Goal: Check status: Check status

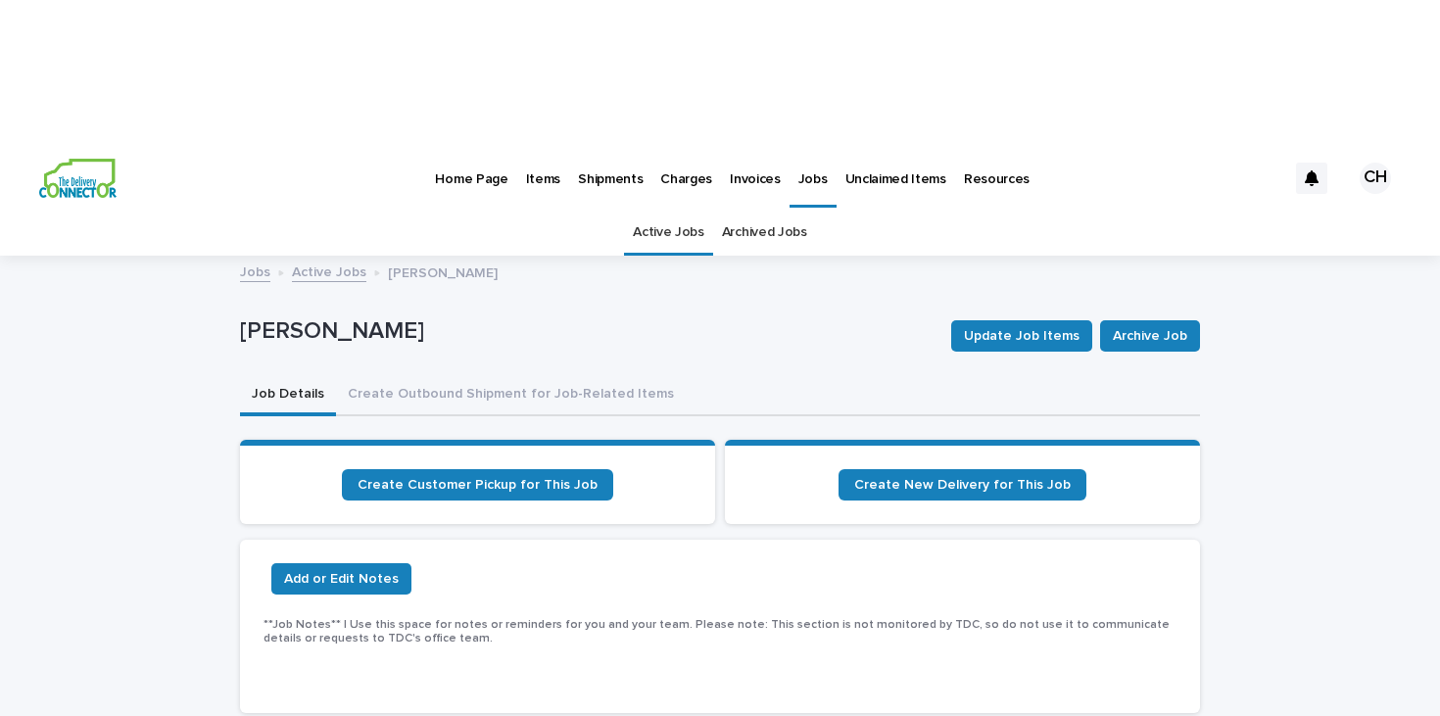
click at [799, 147] on p "Jobs" at bounding box center [813, 167] width 29 height 41
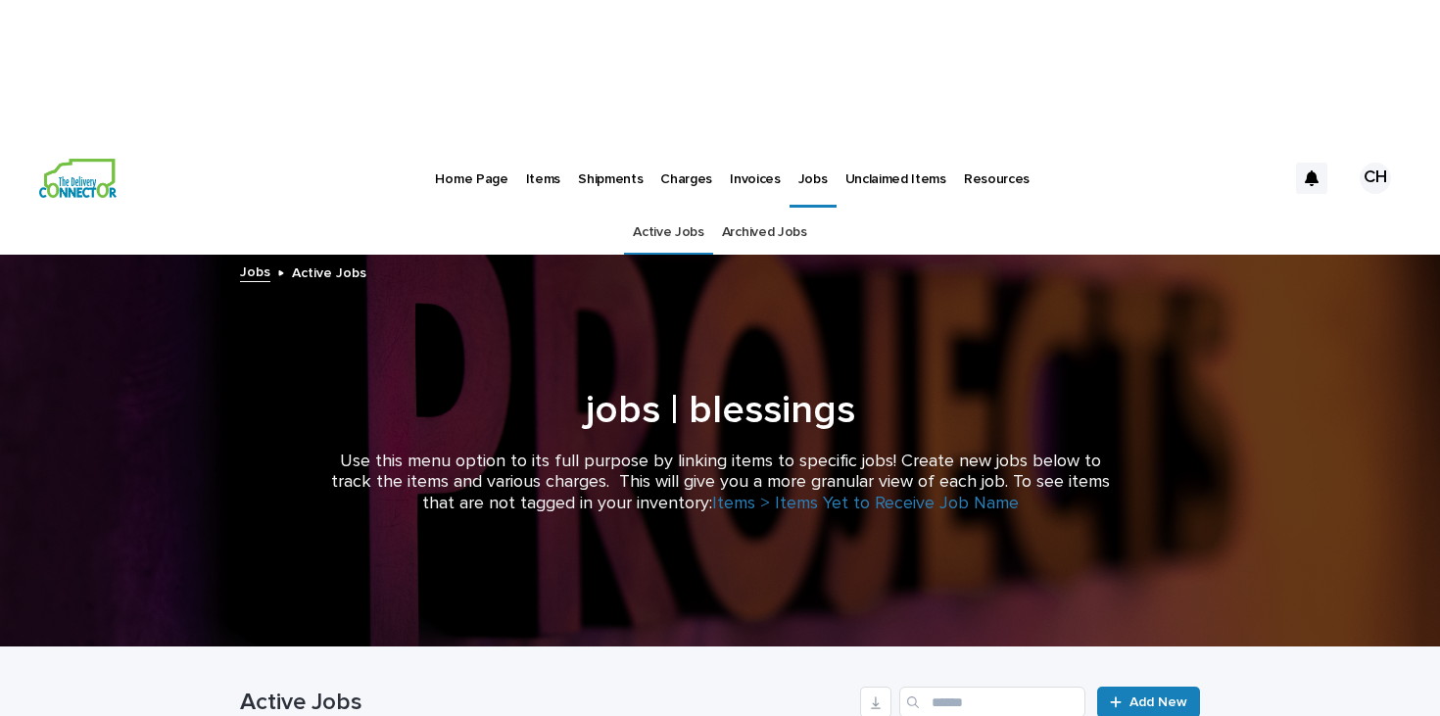
scroll to position [251, 0]
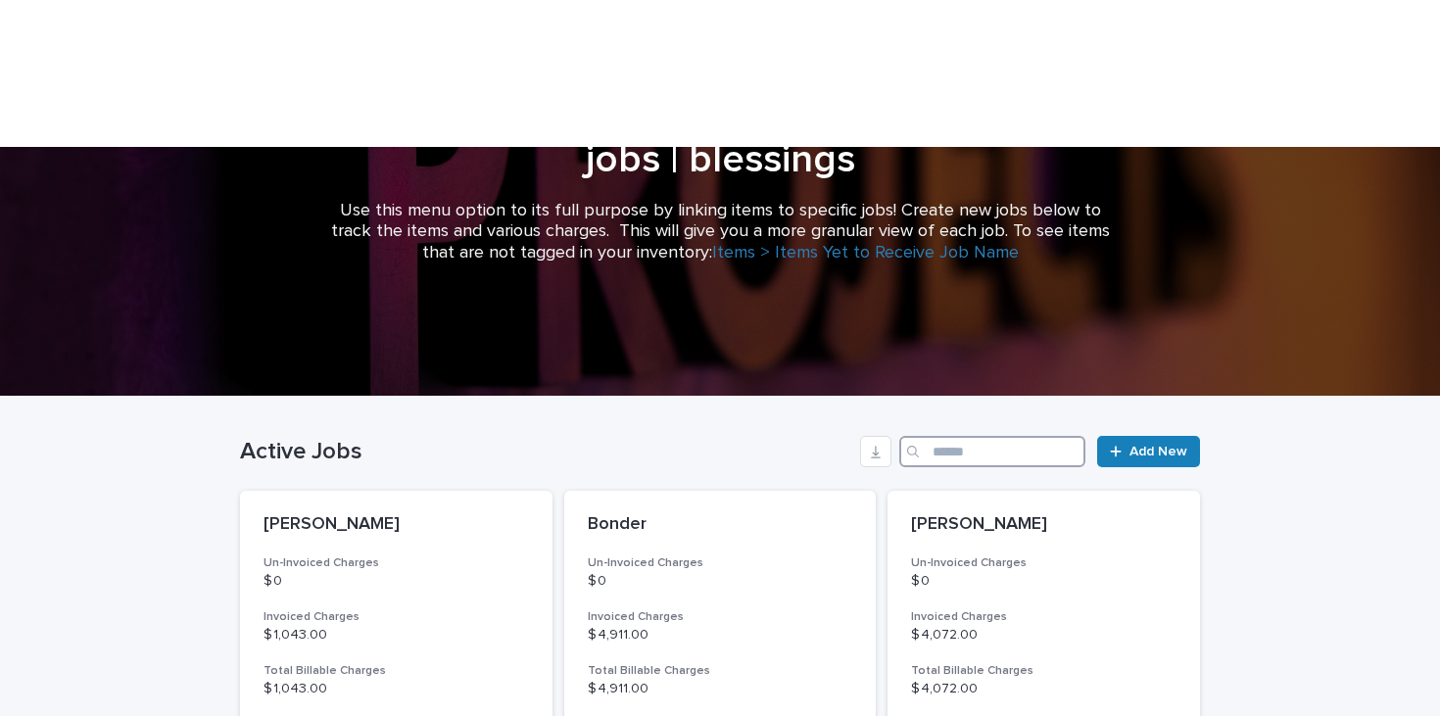
click at [980, 436] on input "Search" at bounding box center [993, 451] width 186 height 31
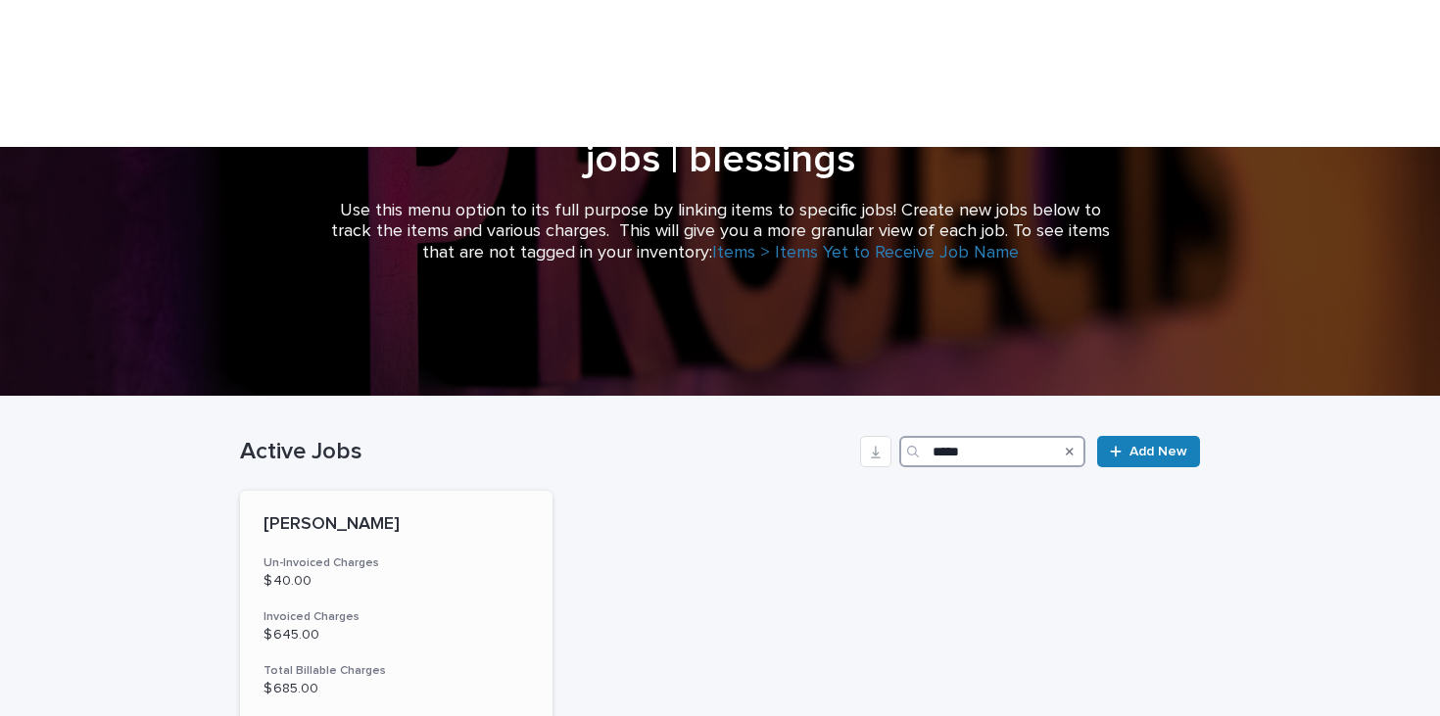
type input "*****"
click at [476, 491] on div "[PERSON_NAME] Un-Invoiced Charges $ 40.00 Invoiced Charges $ 645.00 Total Billa…" at bounding box center [396, 660] width 313 height 338
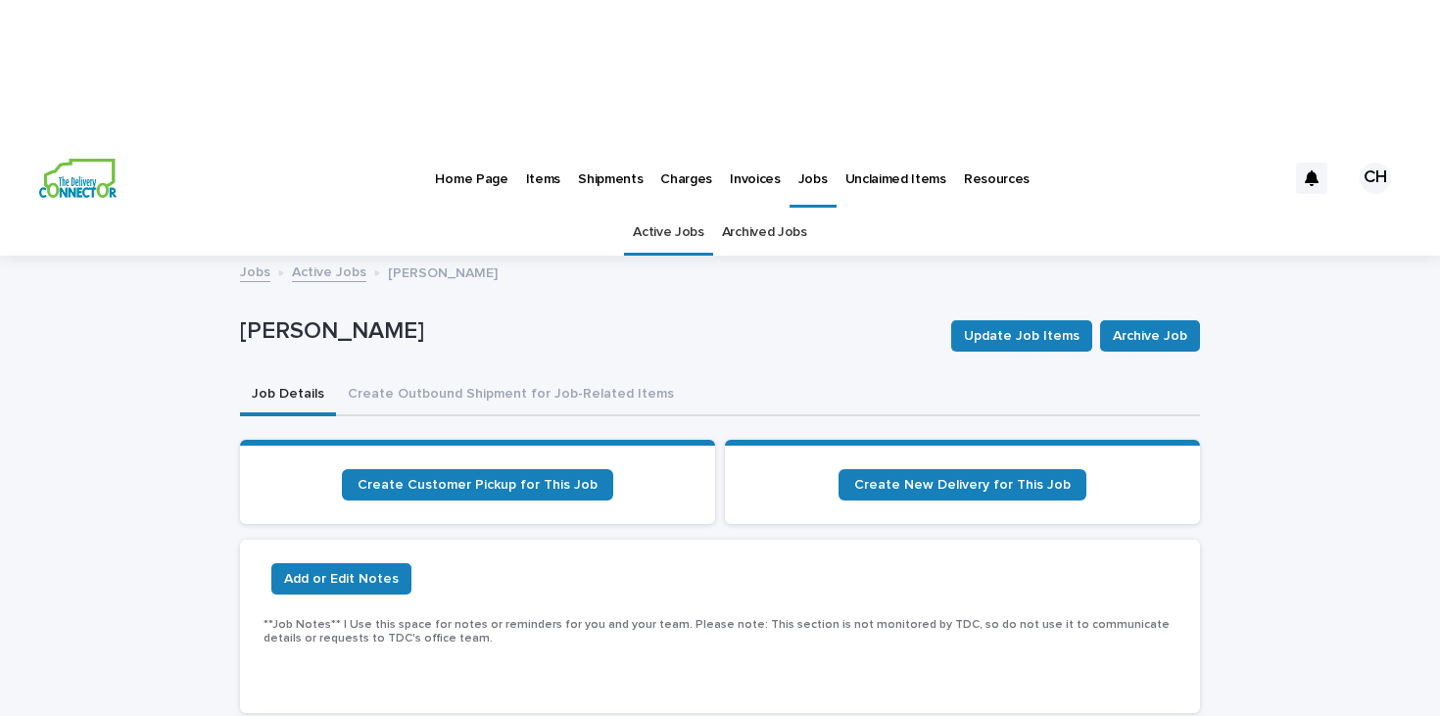
click at [455, 147] on p "Home Page" at bounding box center [471, 167] width 73 height 41
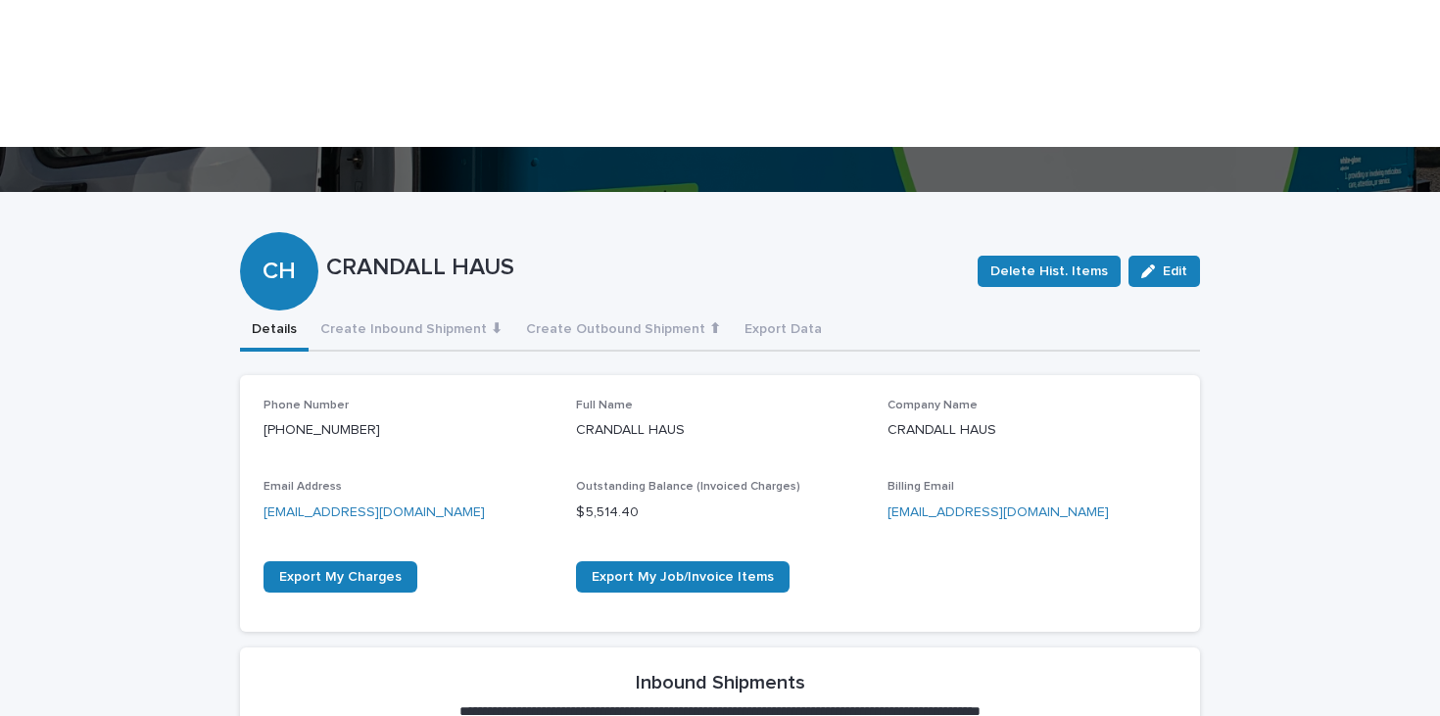
scroll to position [521, 0]
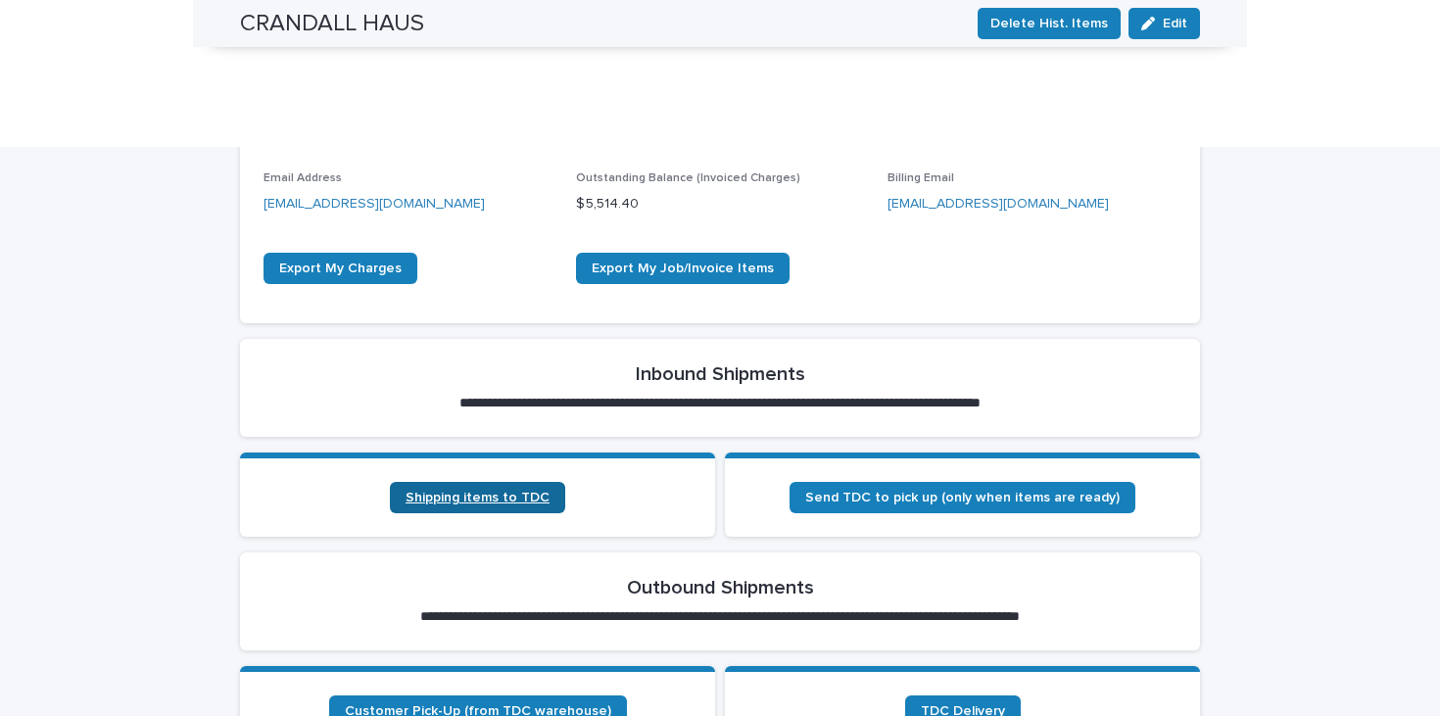
click at [471, 491] on span "Shipping items to TDC" at bounding box center [478, 498] width 144 height 14
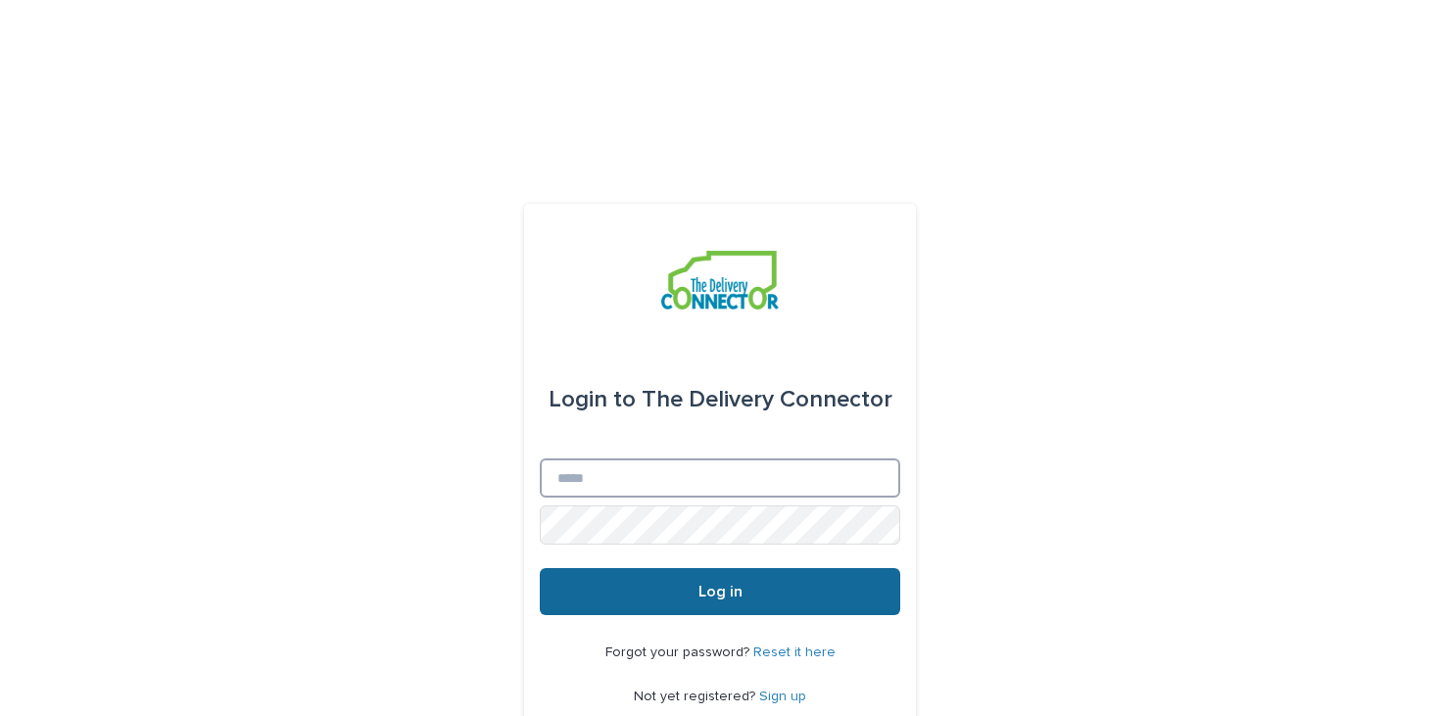
type input "**********"
click at [620, 568] on button "Log in" at bounding box center [720, 591] width 361 height 47
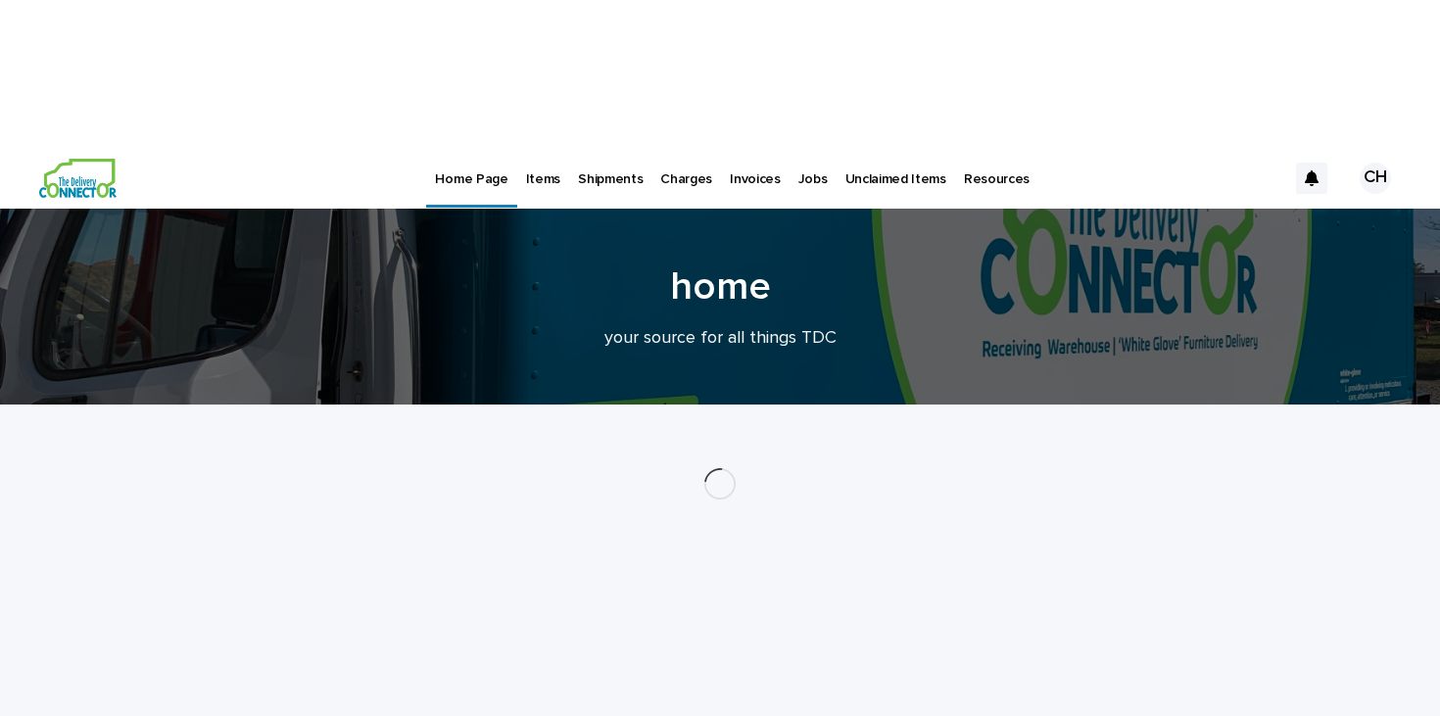
click at [790, 147] on div "Jobs" at bounding box center [813, 167] width 47 height 41
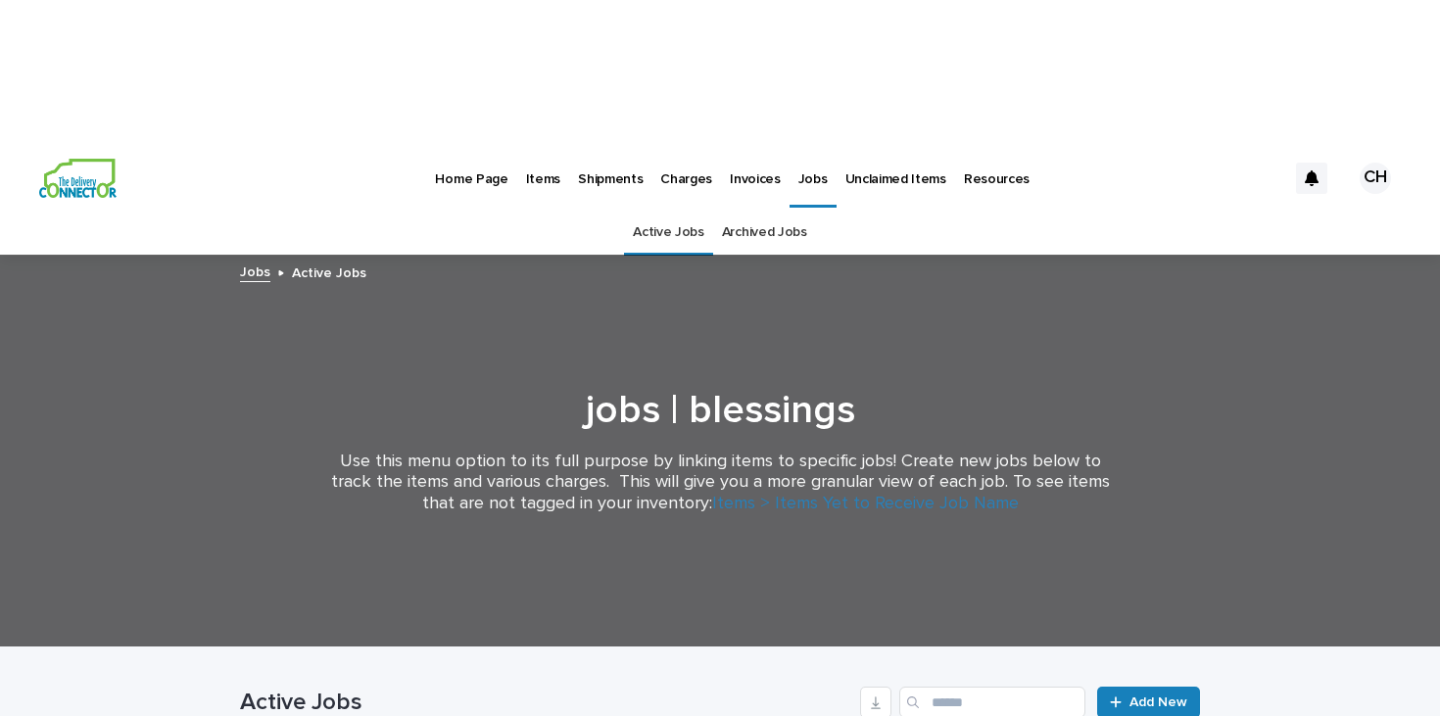
scroll to position [142, 0]
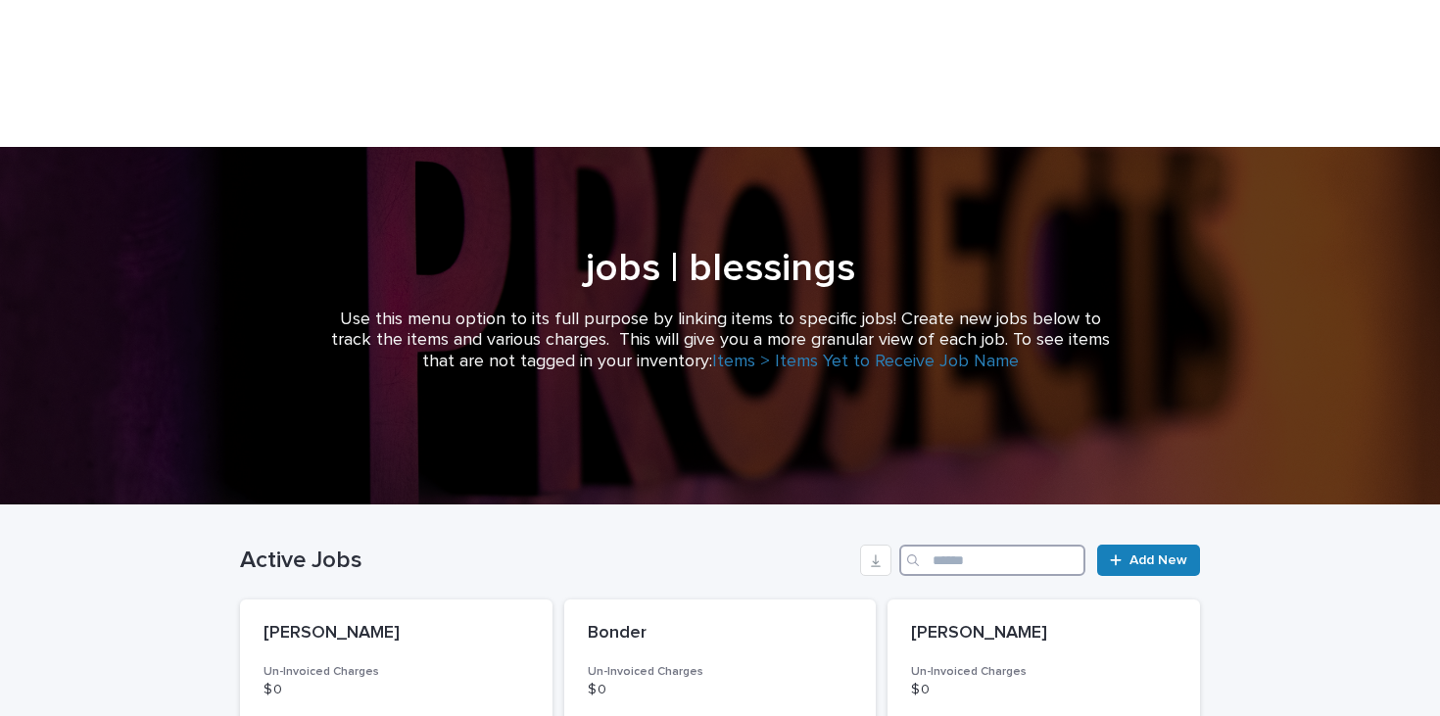
click at [945, 545] on input "Search" at bounding box center [993, 560] width 186 height 31
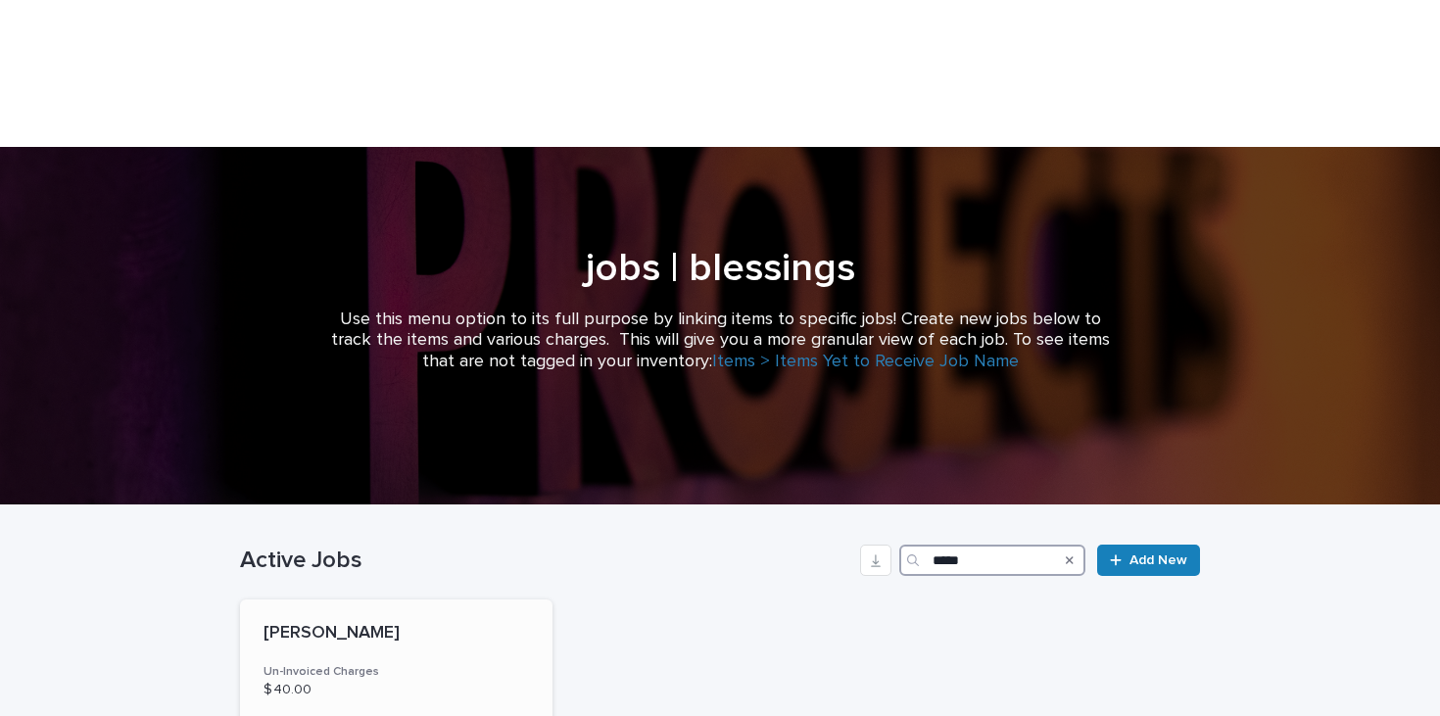
type input "*****"
click at [420, 678] on div "$ 40.00" at bounding box center [397, 688] width 266 height 21
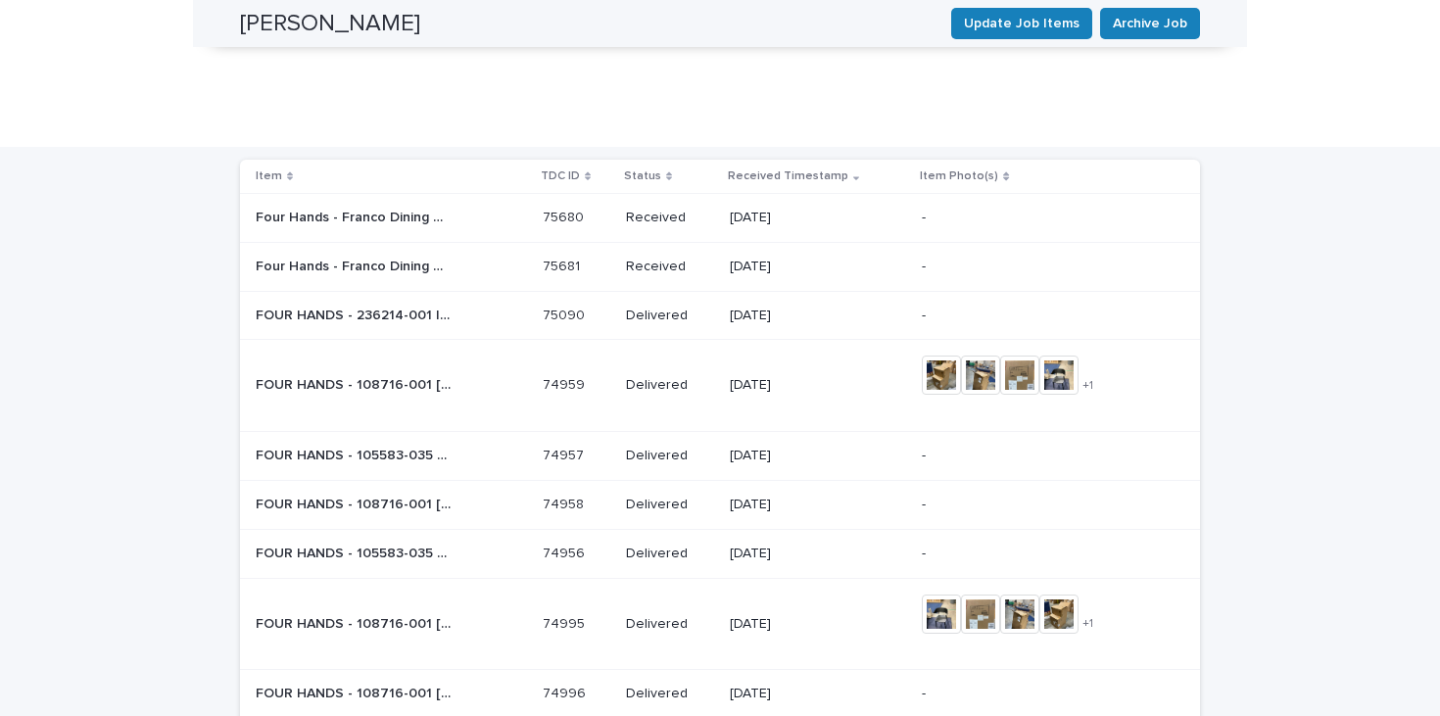
scroll to position [1829, 0]
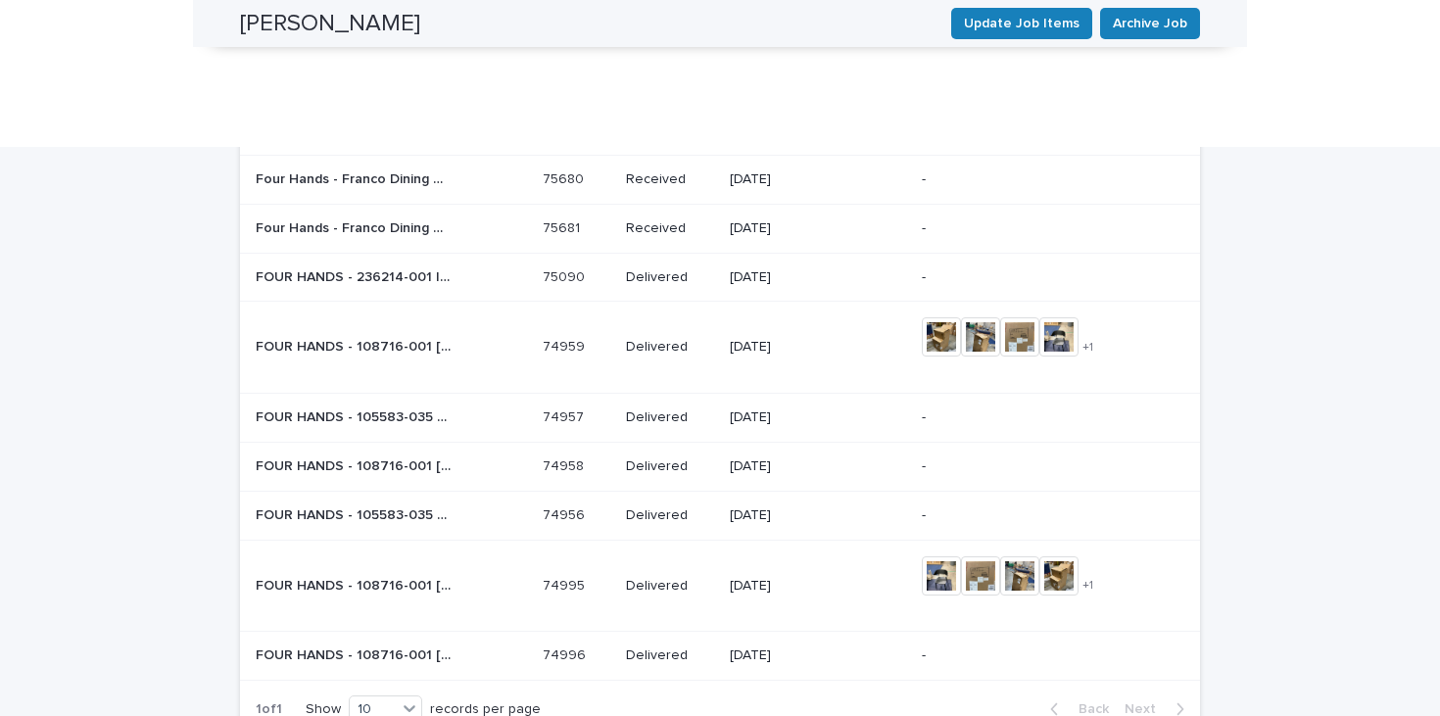
click at [180, 313] on div "Loading... Saving… Loading... Saving… Michael Frank Update Job Items Archive Jo…" at bounding box center [720, 582] width 1440 height 4308
click at [296, 455] on p "FOUR HANDS - 108716-001 [PERSON_NAME] CHAIR | 74958" at bounding box center [356, 465] width 200 height 21
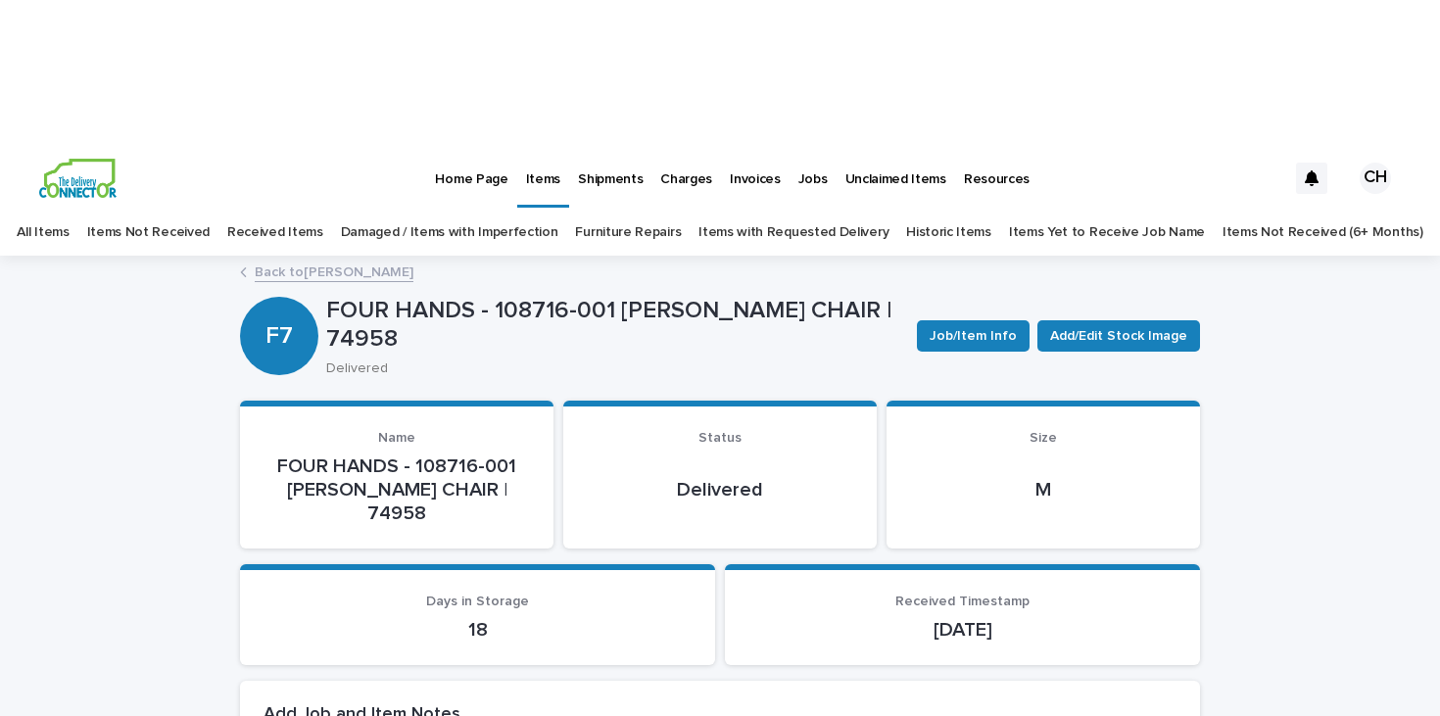
click at [322, 260] on link "Back to Michael Frank" at bounding box center [334, 271] width 159 height 23
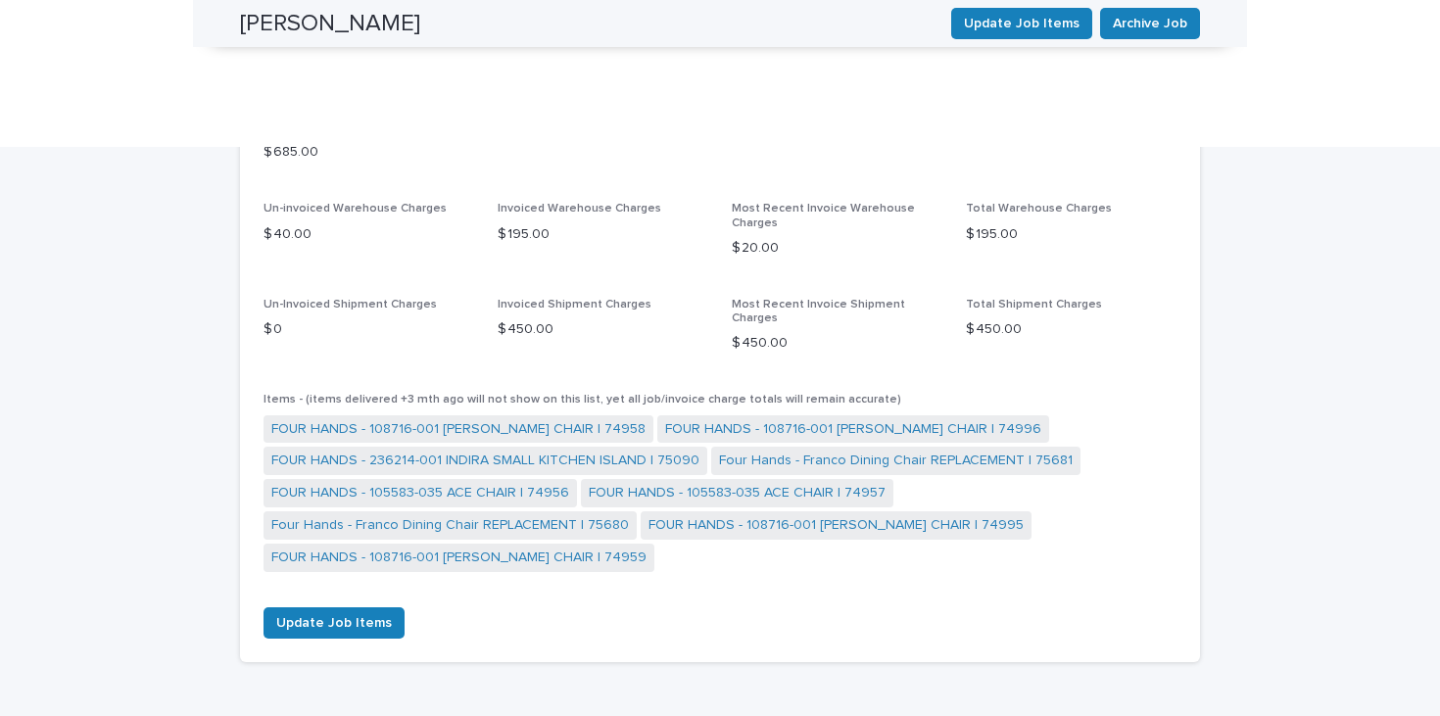
scroll to position [1130, 0]
click at [594, 453] on link "FOUR HANDS - 236214-001 INDIRA SMALL KITCHEN ISLAND | 75090" at bounding box center [485, 463] width 428 height 21
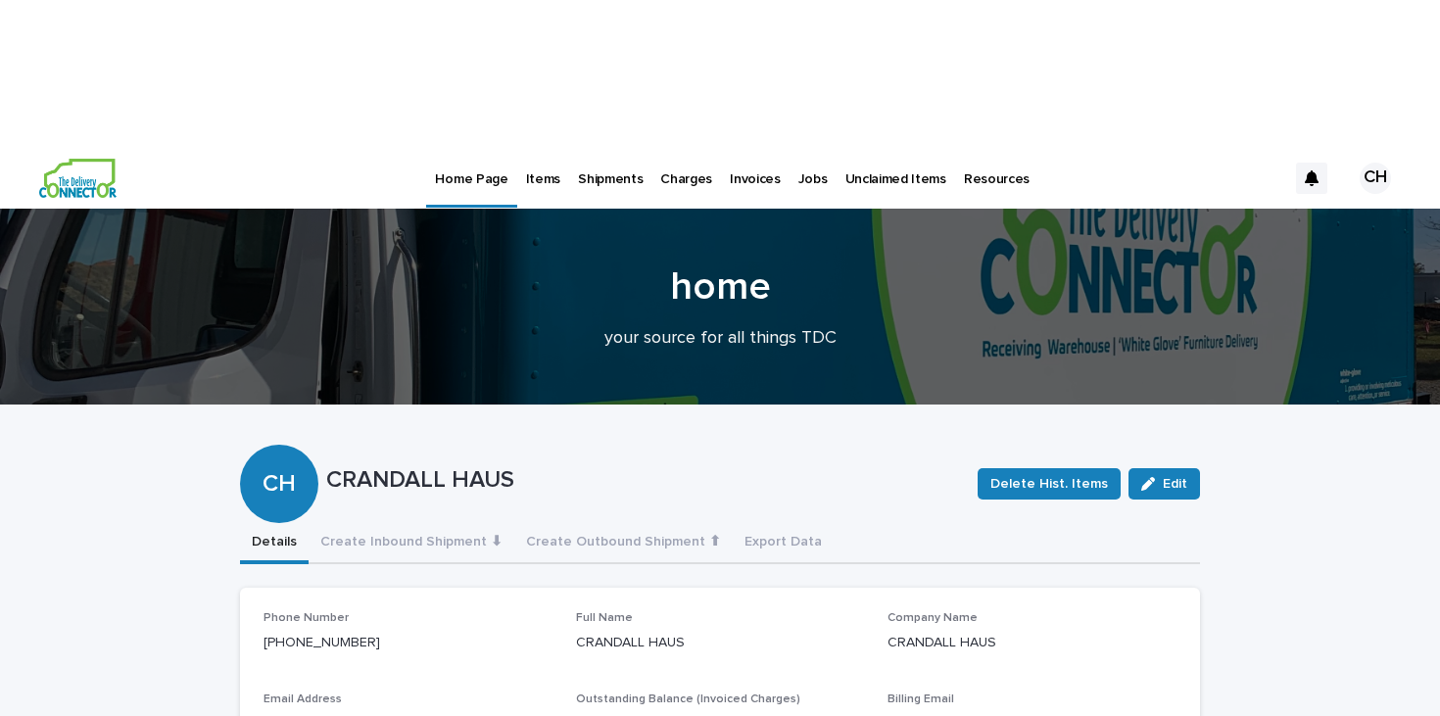
click at [803, 147] on p "Jobs" at bounding box center [813, 167] width 29 height 41
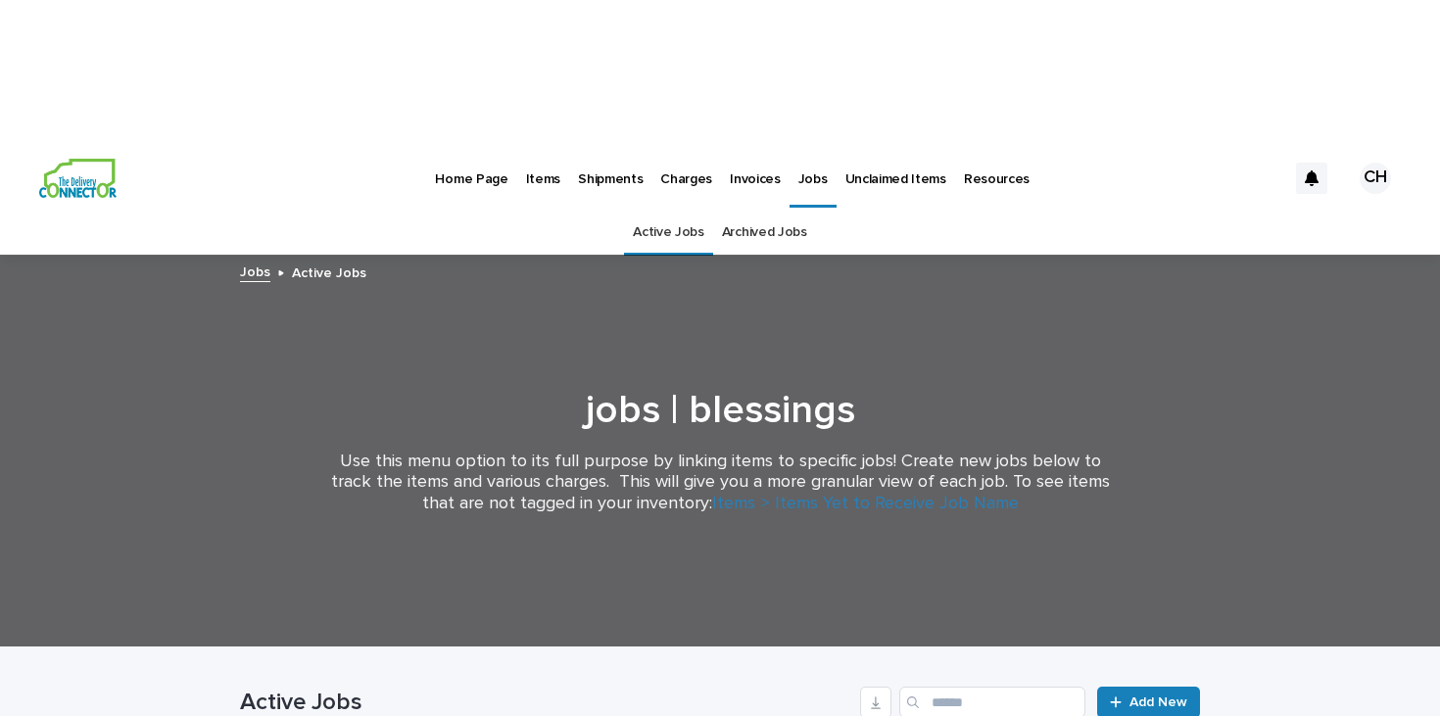
scroll to position [248, 0]
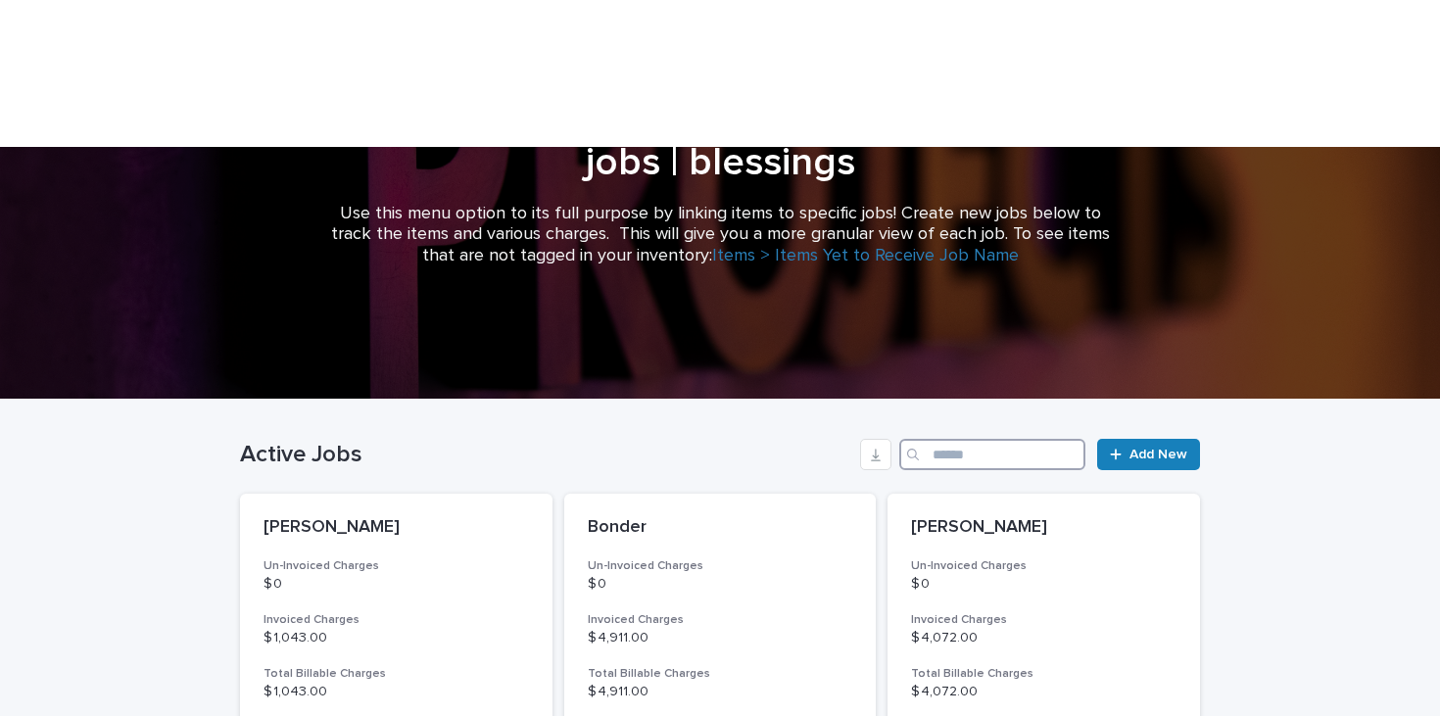
click at [976, 439] on input "Search" at bounding box center [993, 454] width 186 height 31
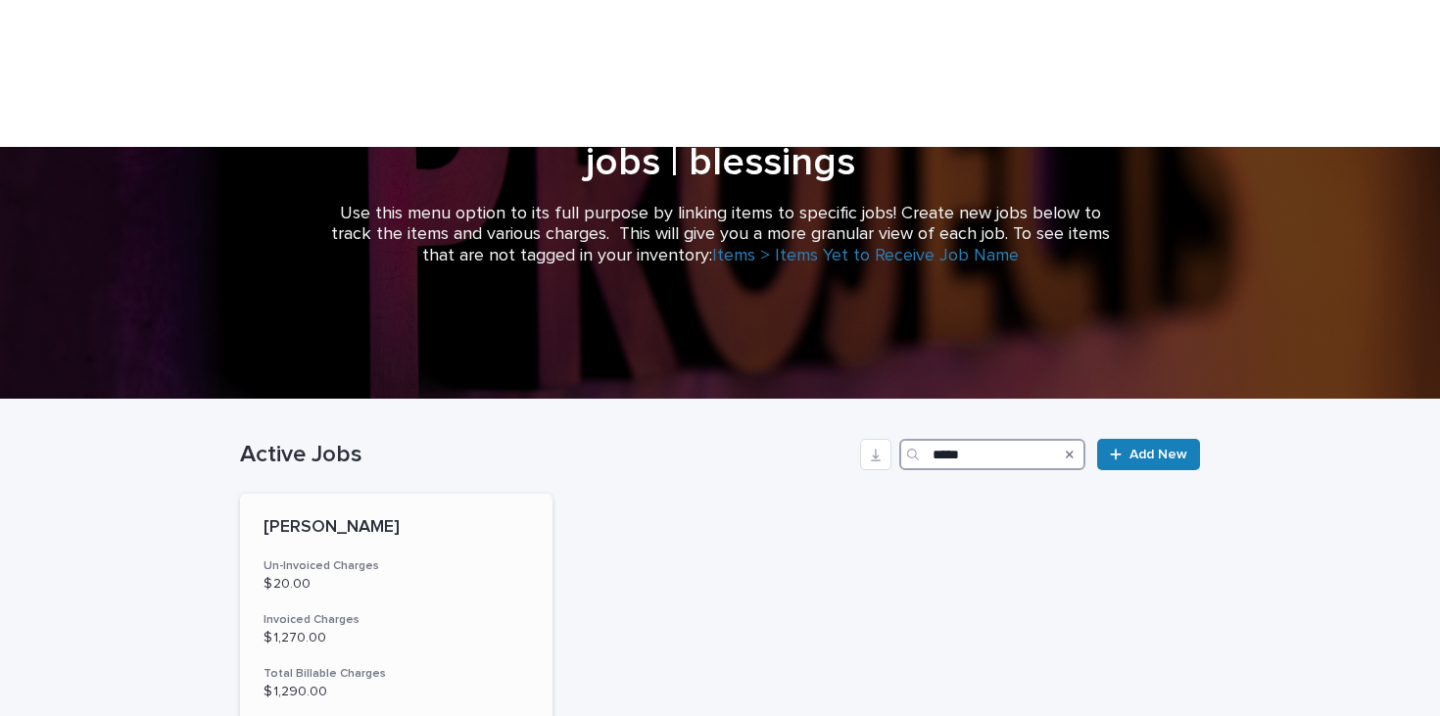
type input "*****"
click at [480, 494] on div "Drendel Un-Invoiced Charges $ 20.00 Invoiced Charges $ 1,270.00 Total Billable …" at bounding box center [396, 663] width 313 height 338
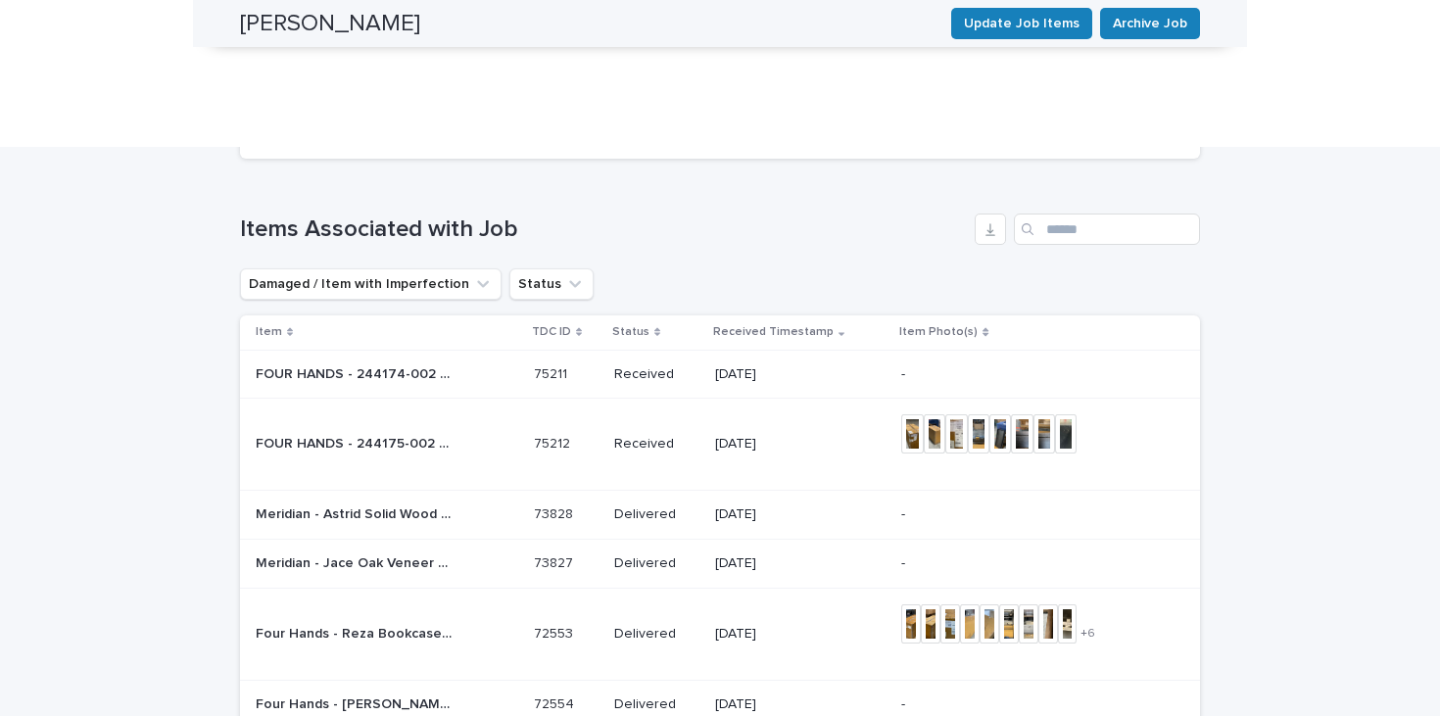
scroll to position [1878, 0]
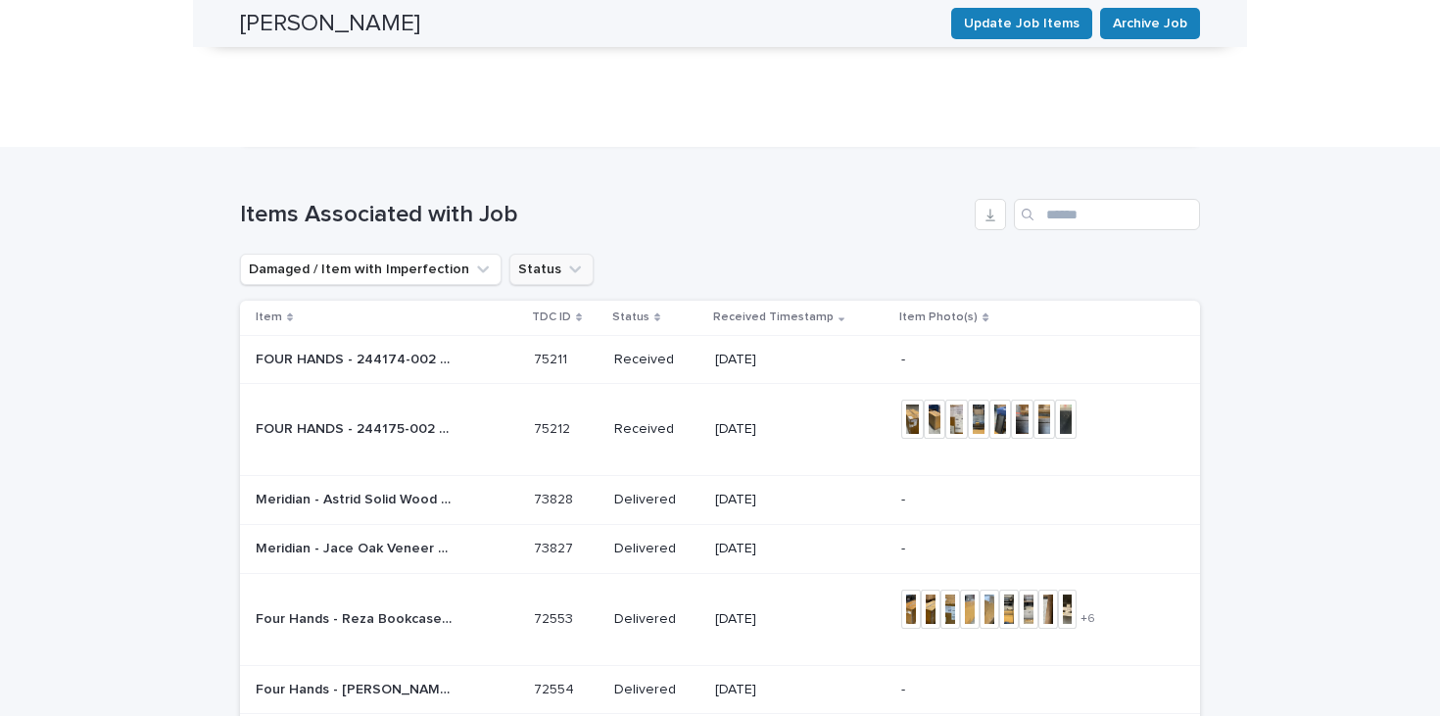
click at [529, 254] on button "Status" at bounding box center [552, 269] width 84 height 31
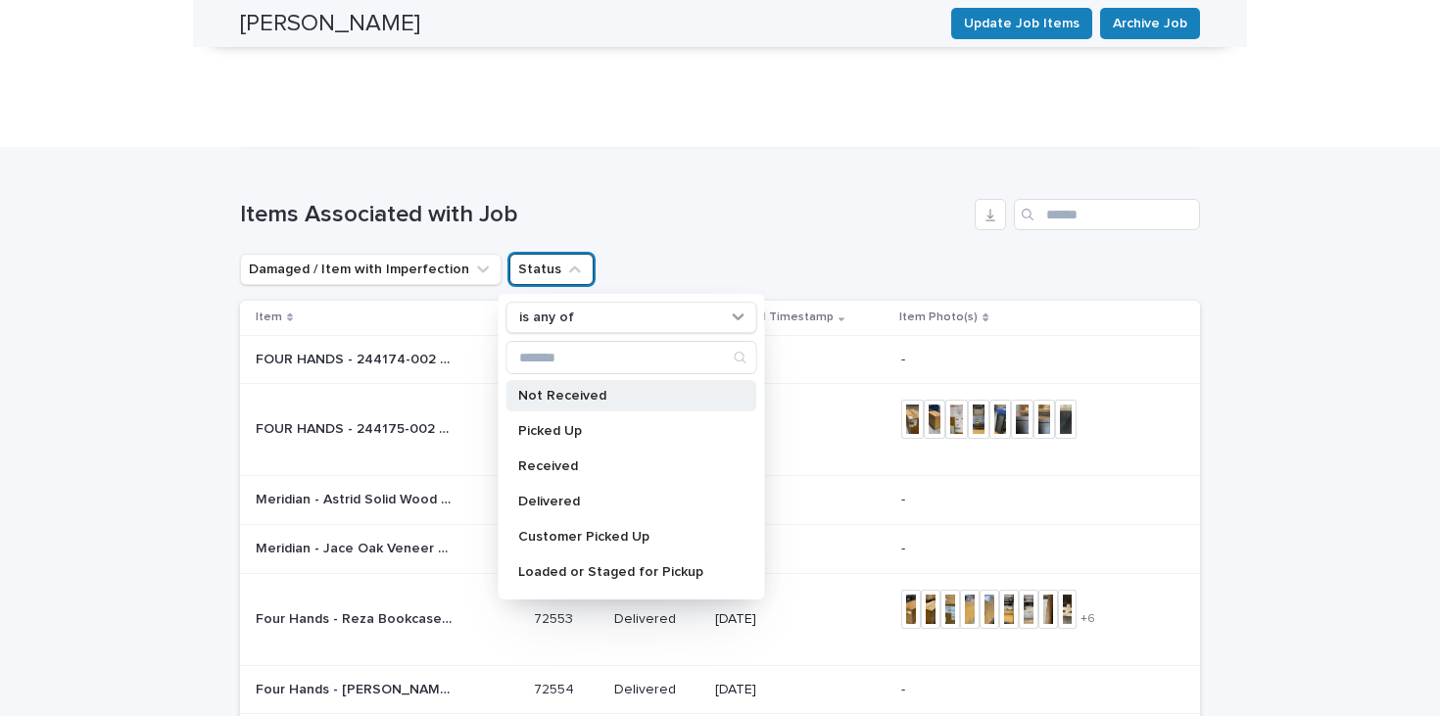
click at [547, 389] on p "Not Received" at bounding box center [622, 396] width 208 height 14
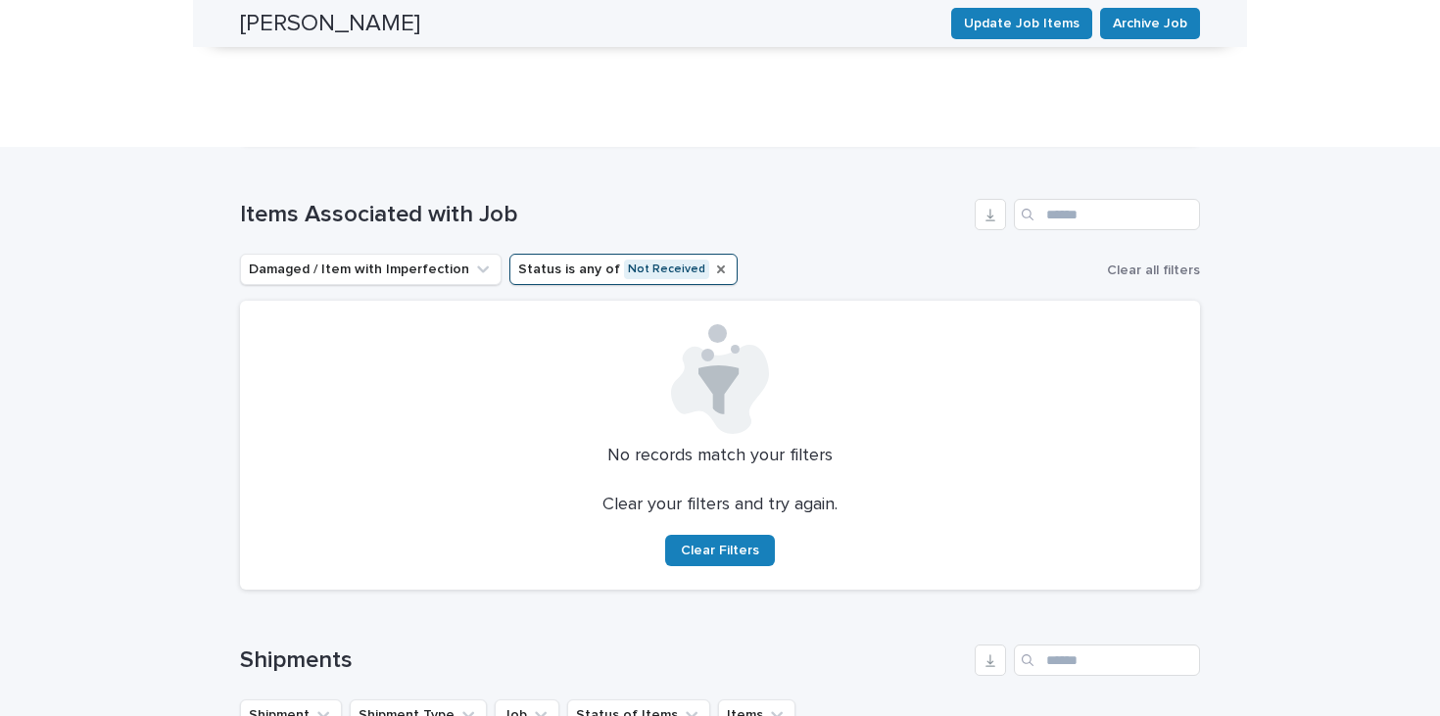
click at [717, 266] on icon "Status" at bounding box center [721, 270] width 8 height 8
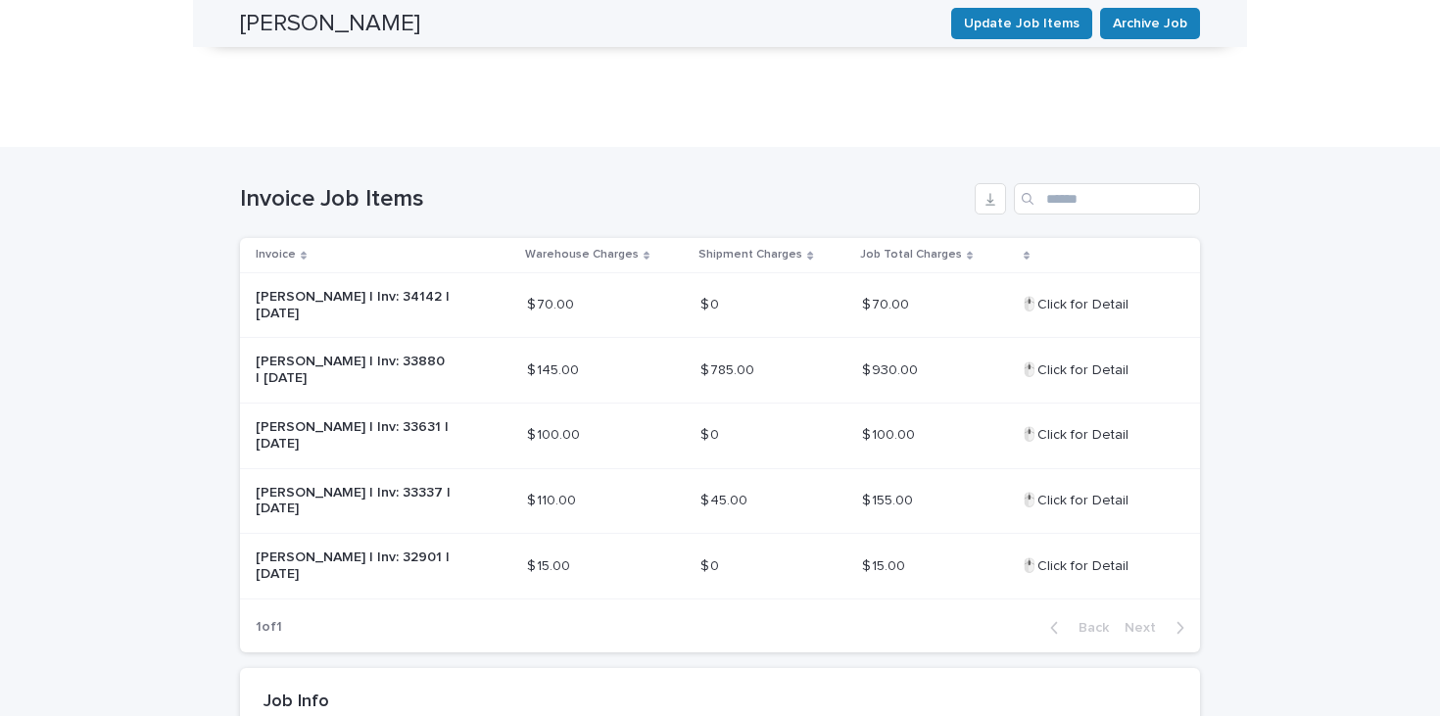
scroll to position [0, 0]
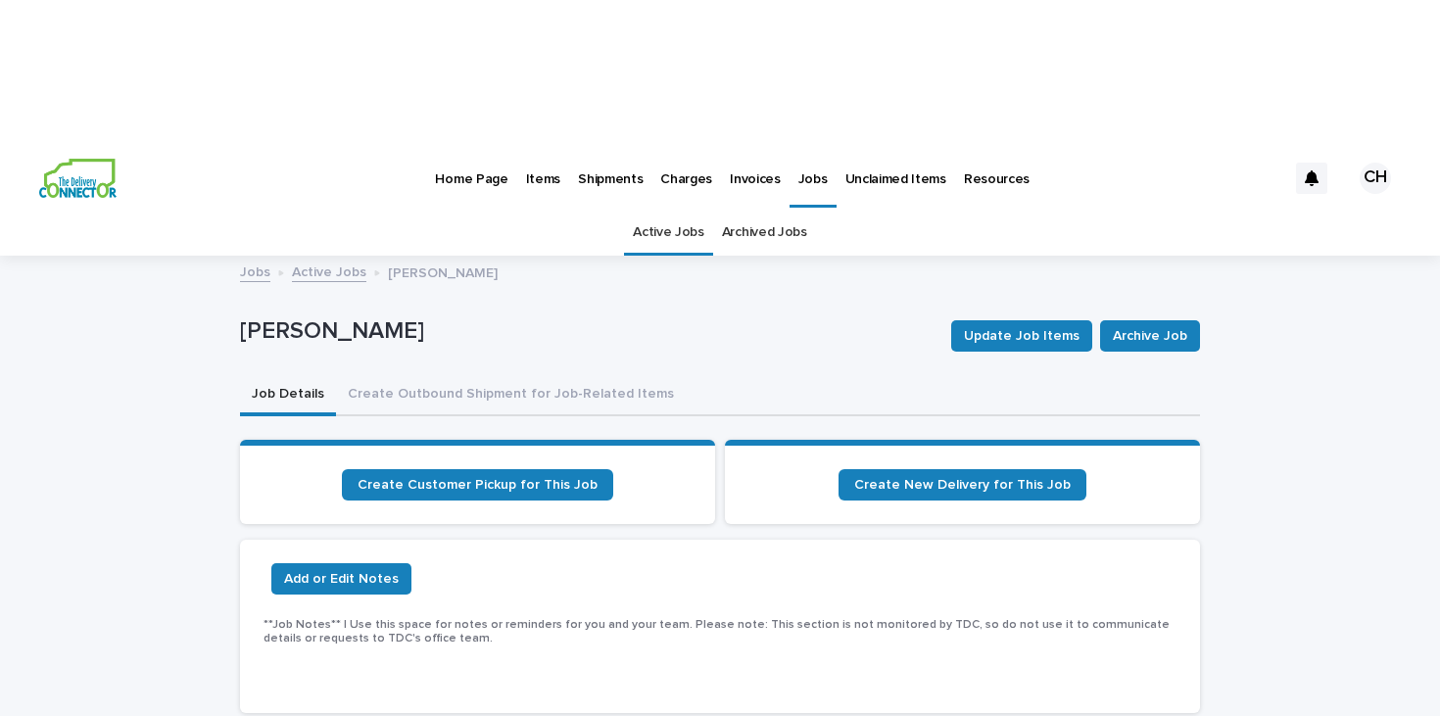
click at [528, 147] on p "Items" at bounding box center [543, 167] width 34 height 41
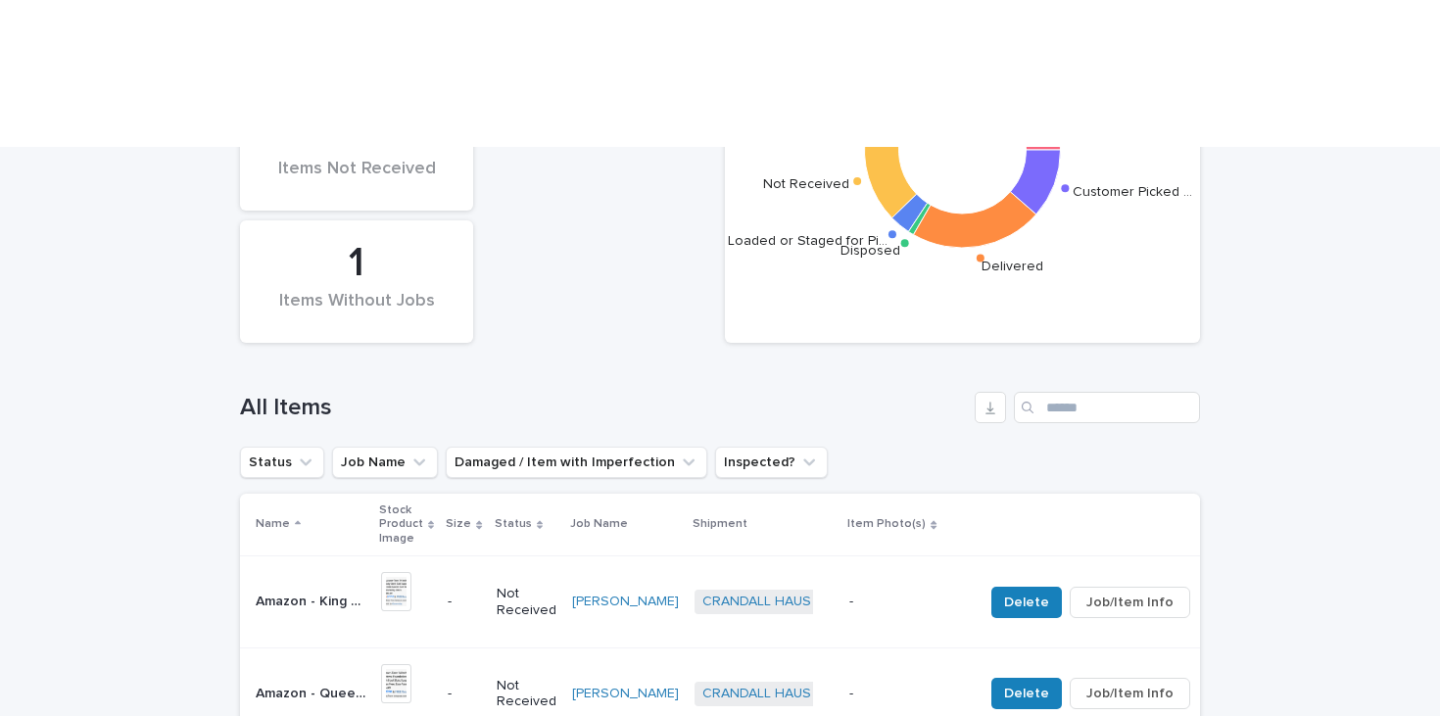
scroll to position [587, 0]
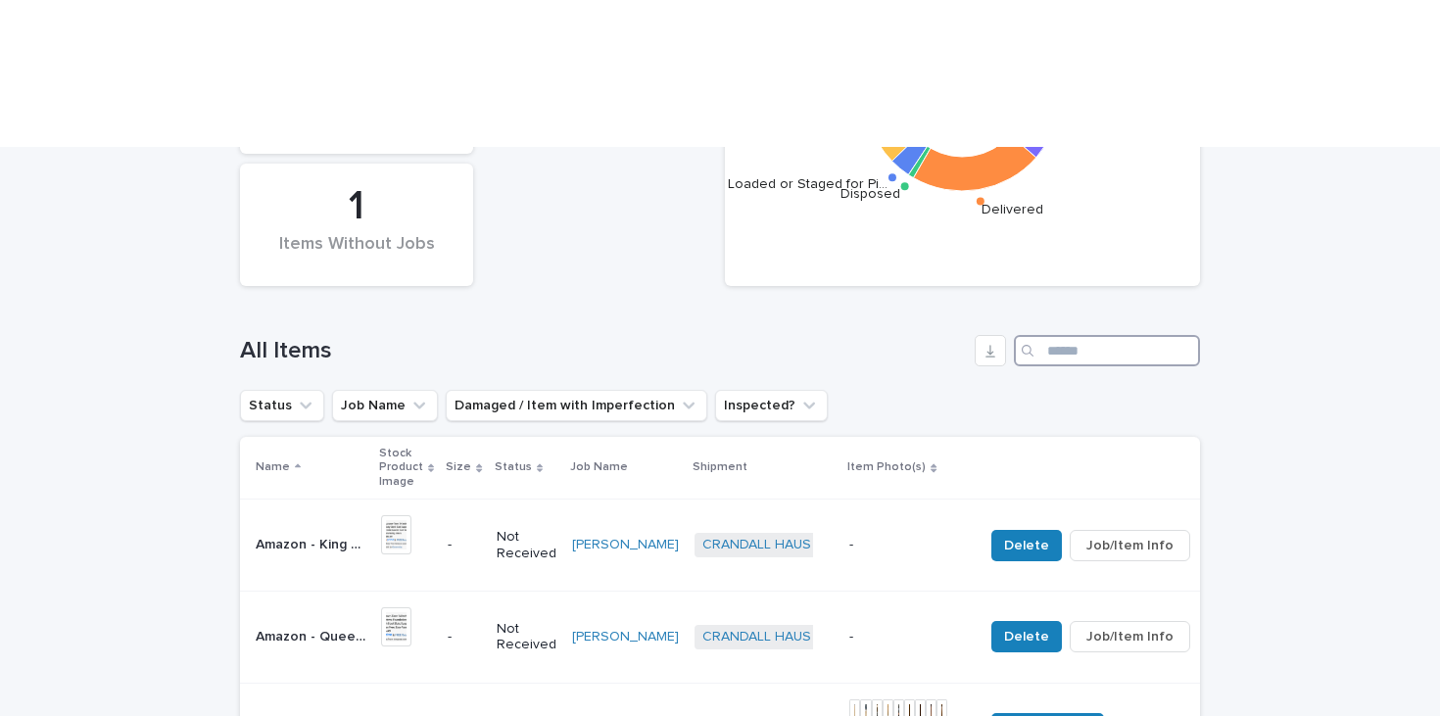
click at [1088, 335] on input "Search" at bounding box center [1107, 350] width 186 height 31
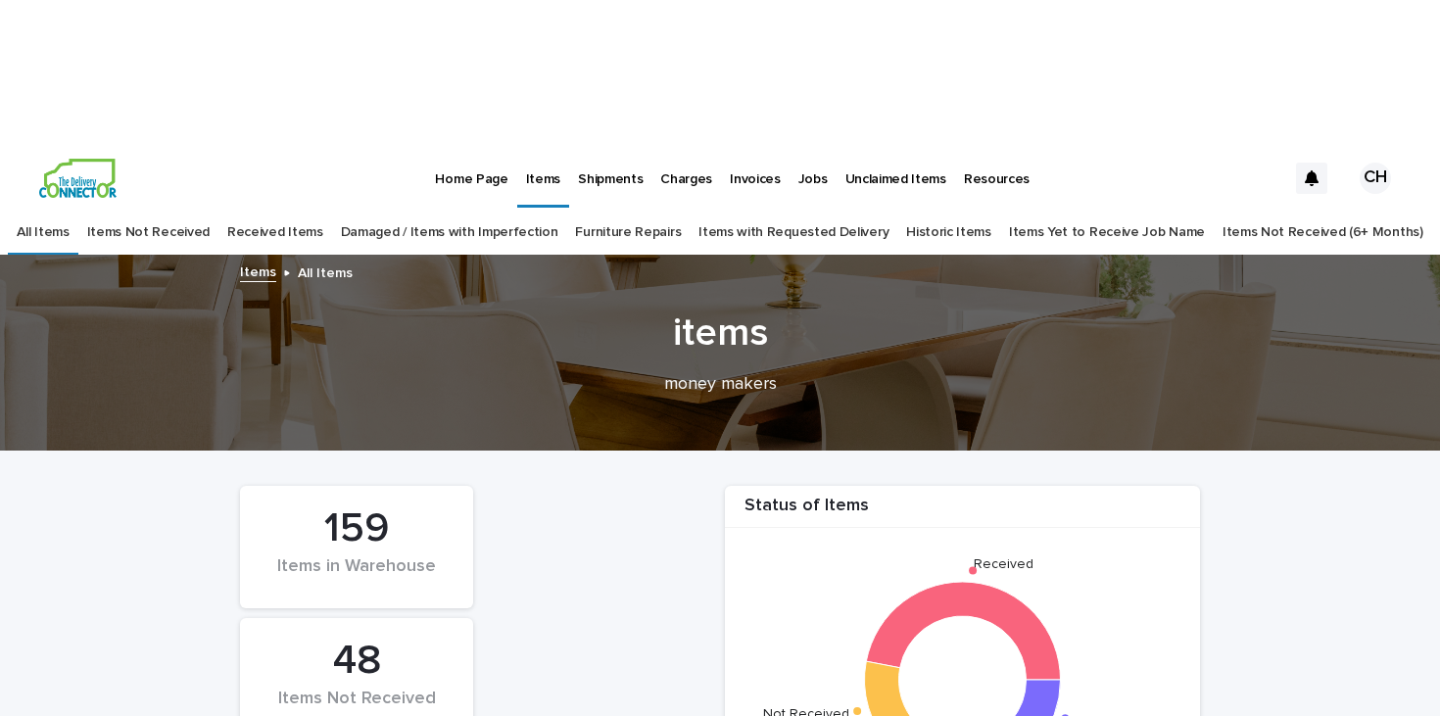
type input "*****"
click at [483, 147] on link "Home Page" at bounding box center [471, 177] width 90 height 61
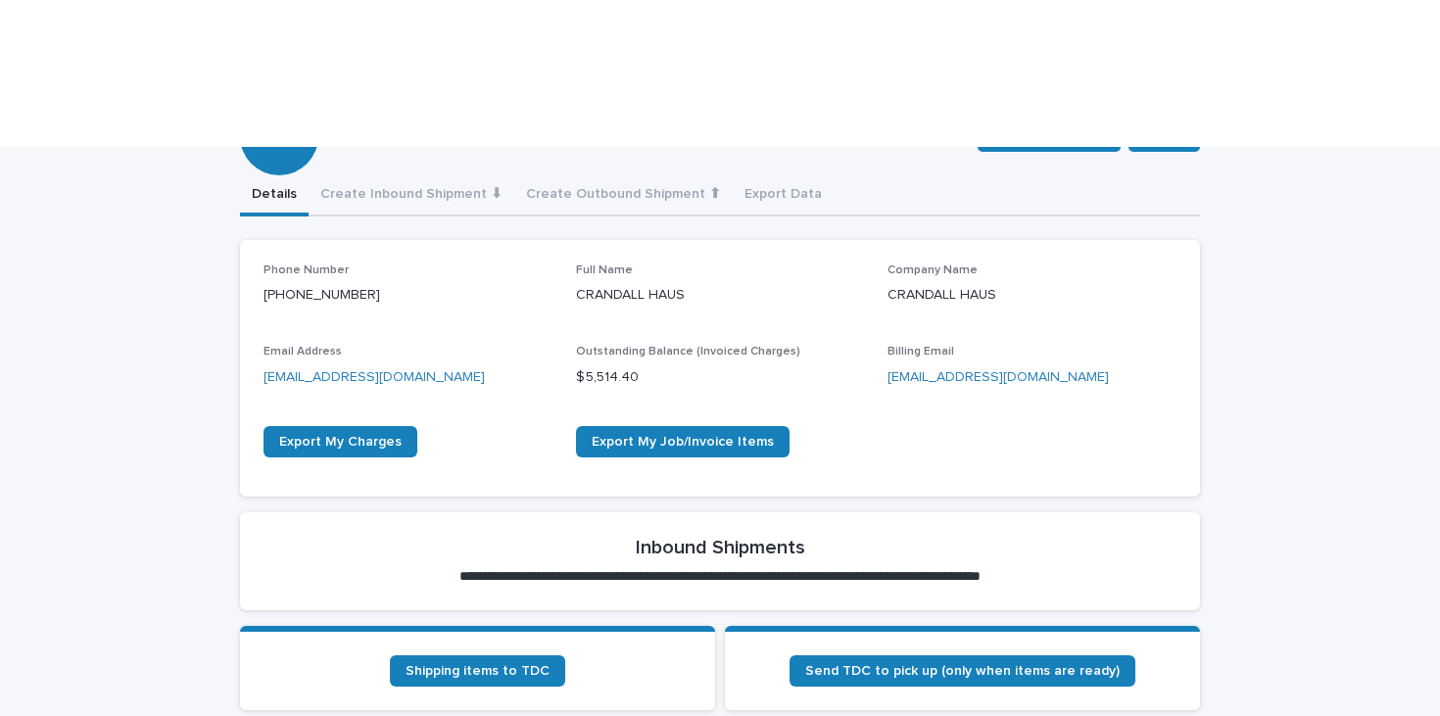
scroll to position [349, 0]
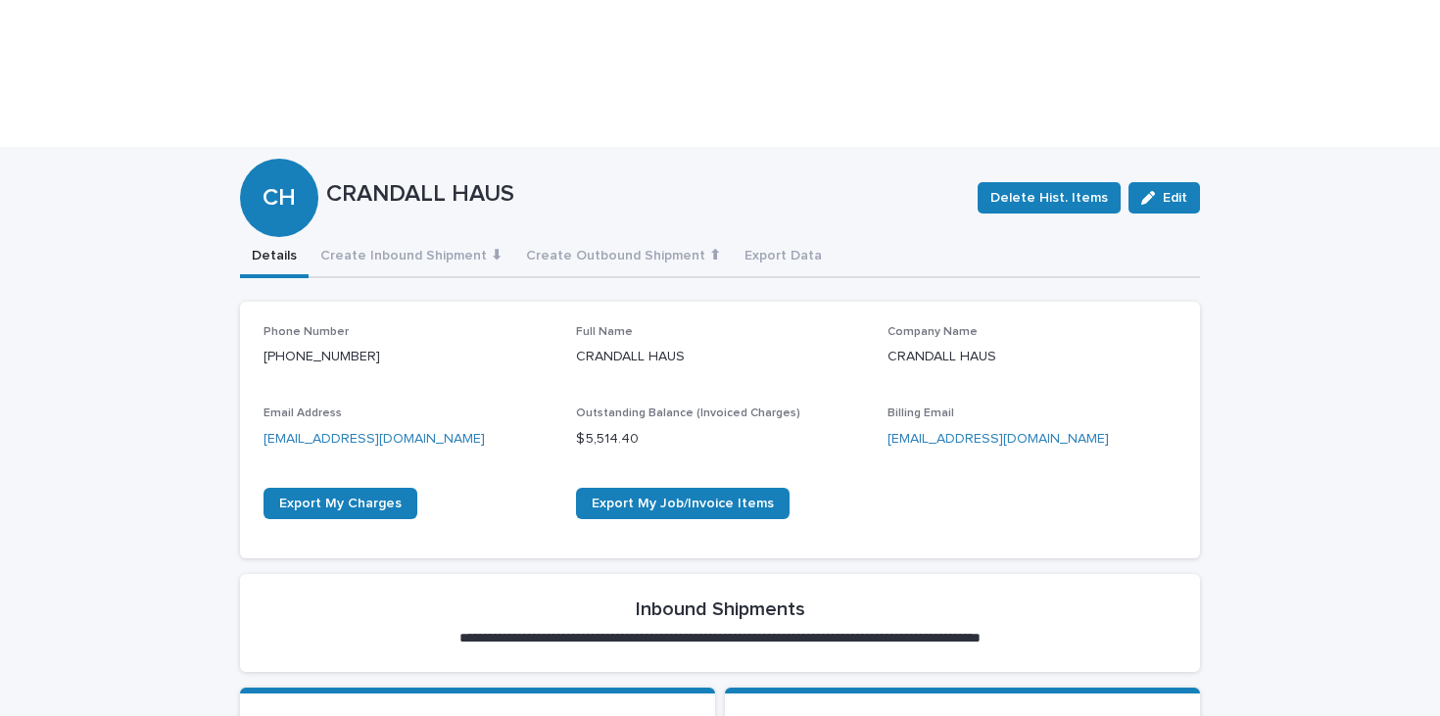
scroll to position [287, 0]
